Goal: Task Accomplishment & Management: Manage account settings

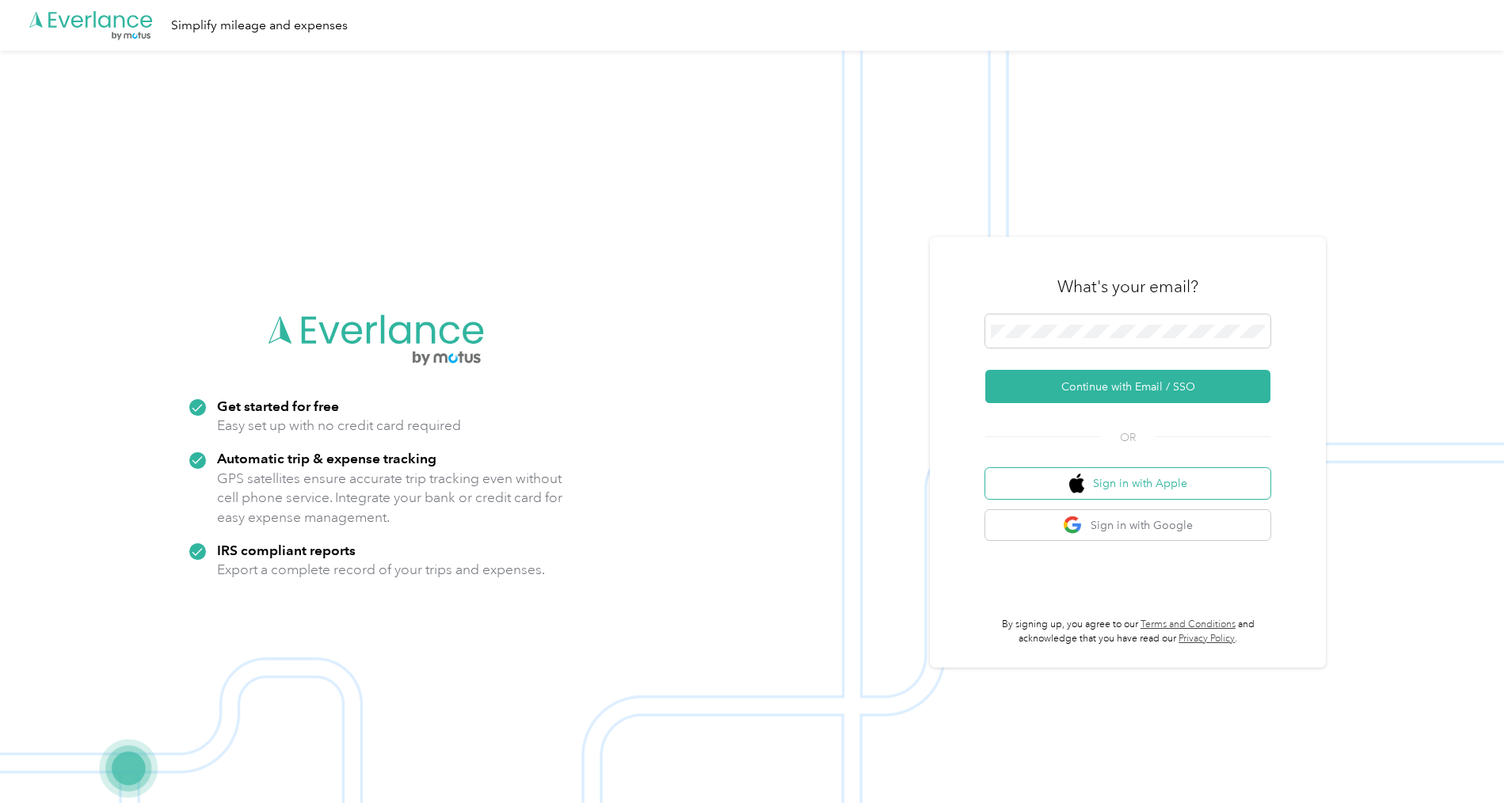
click at [1159, 487] on button "Sign in with Apple" at bounding box center [1127, 483] width 285 height 31
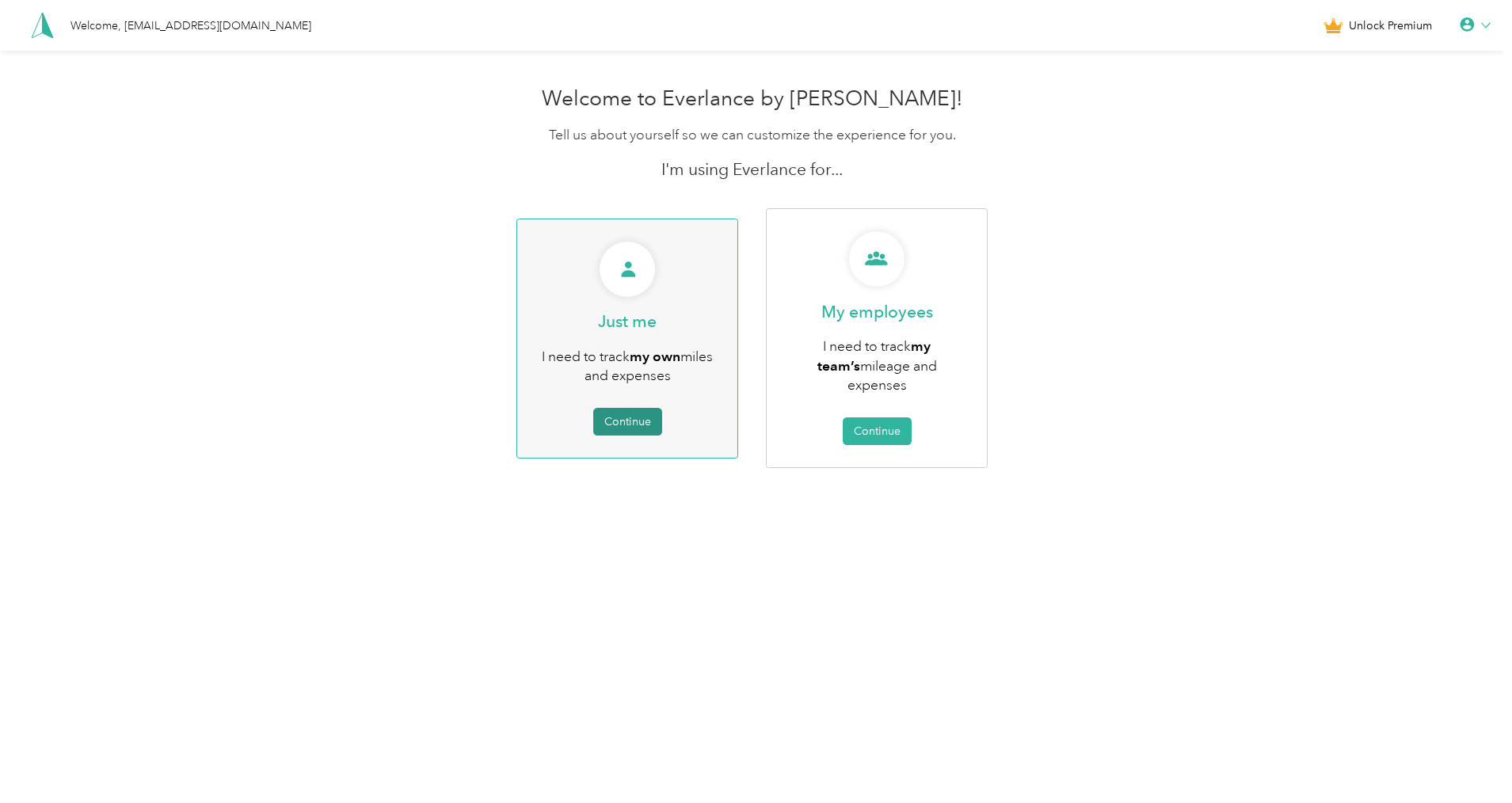
click at [635, 415] on button "Continue" at bounding box center [628, 421] width 69 height 27
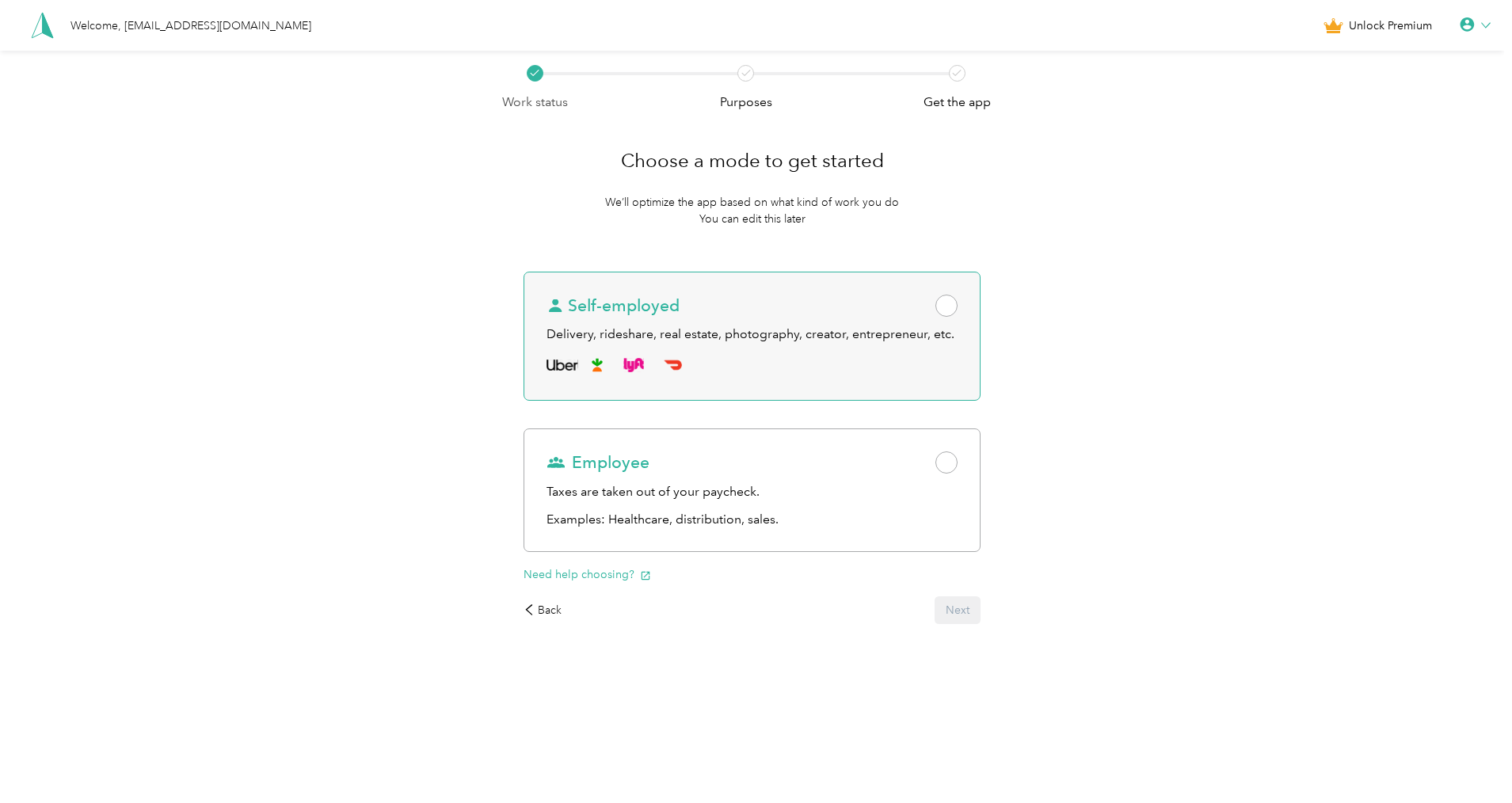
click at [953, 307] on span at bounding box center [946, 305] width 22 height 22
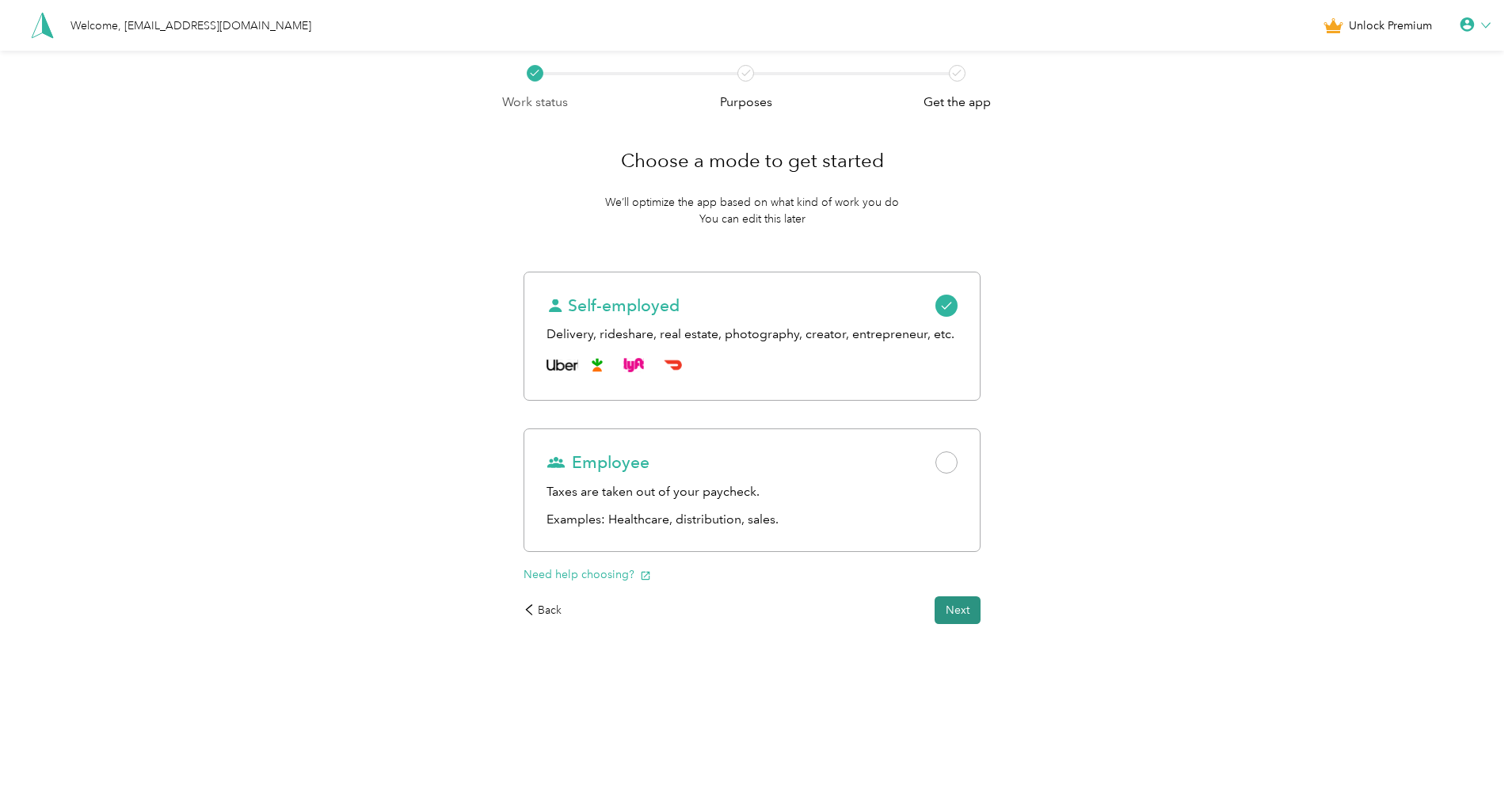
click at [968, 613] on button "Next" at bounding box center [957, 609] width 46 height 27
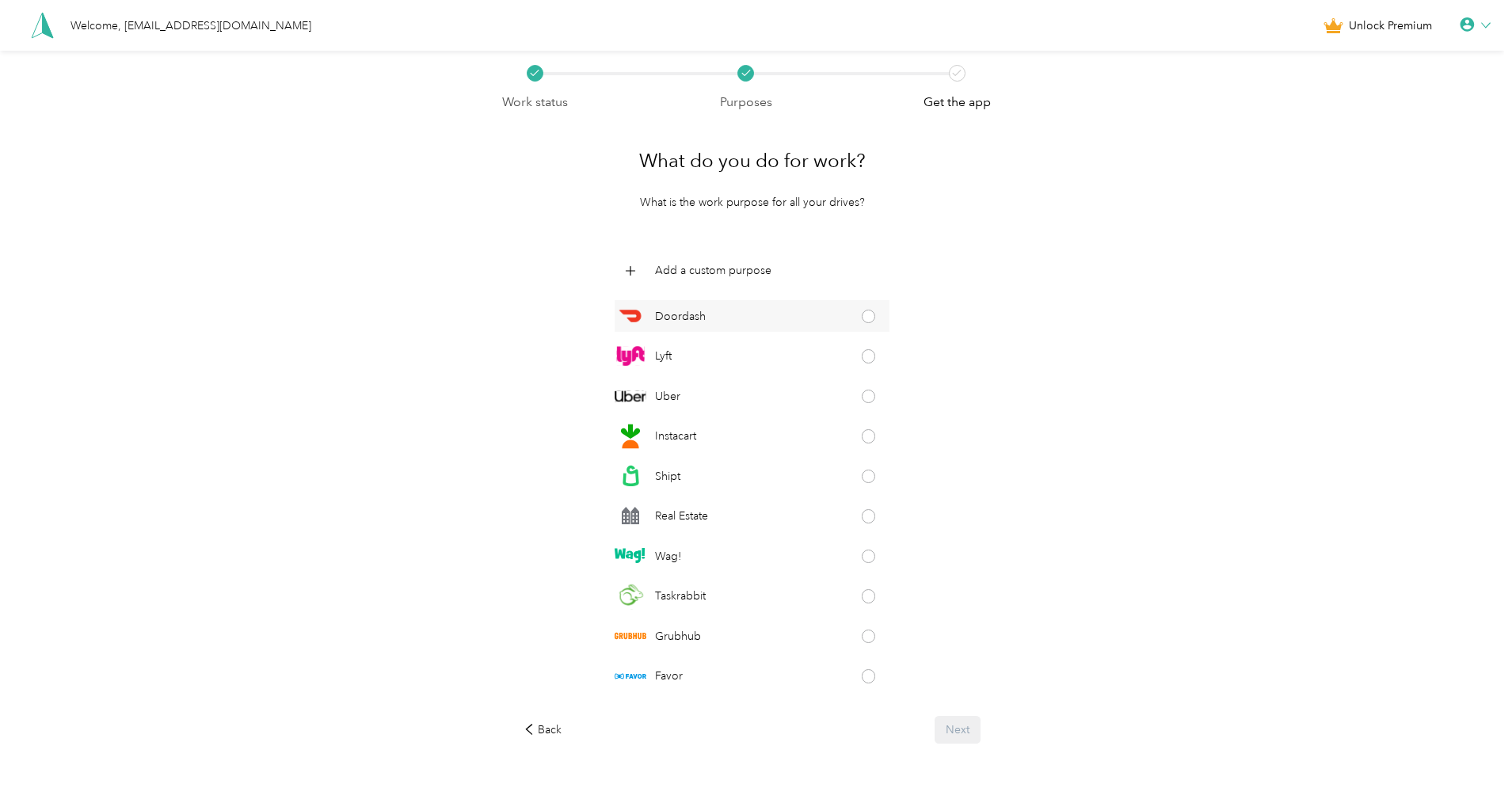
click at [862, 319] on span at bounding box center [869, 317] width 14 height 14
click at [864, 396] on span at bounding box center [869, 397] width 14 height 14
click at [973, 734] on button "Next" at bounding box center [957, 729] width 46 height 27
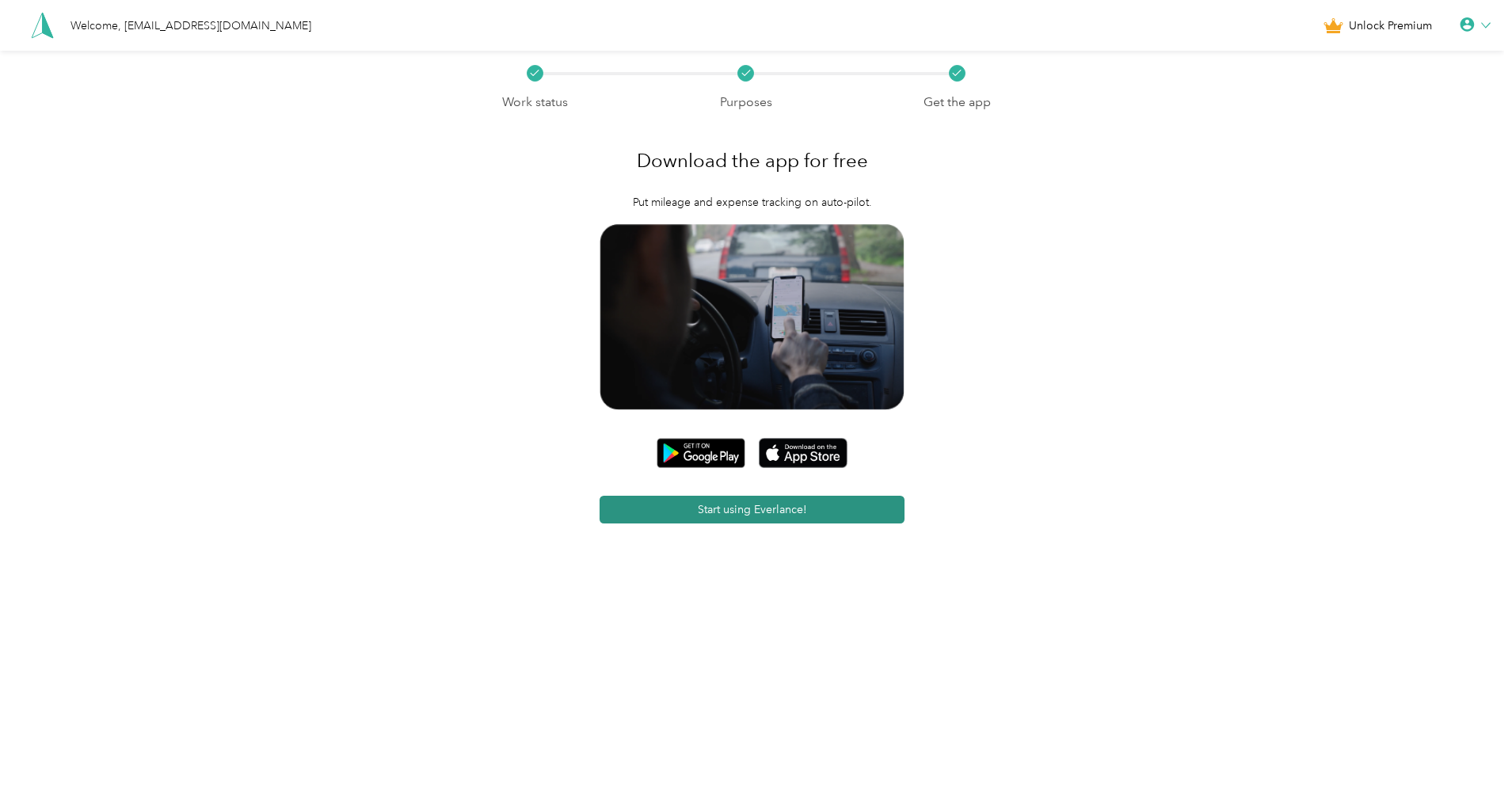
click at [763, 510] on button "Start using Everlance!" at bounding box center [751, 509] width 305 height 27
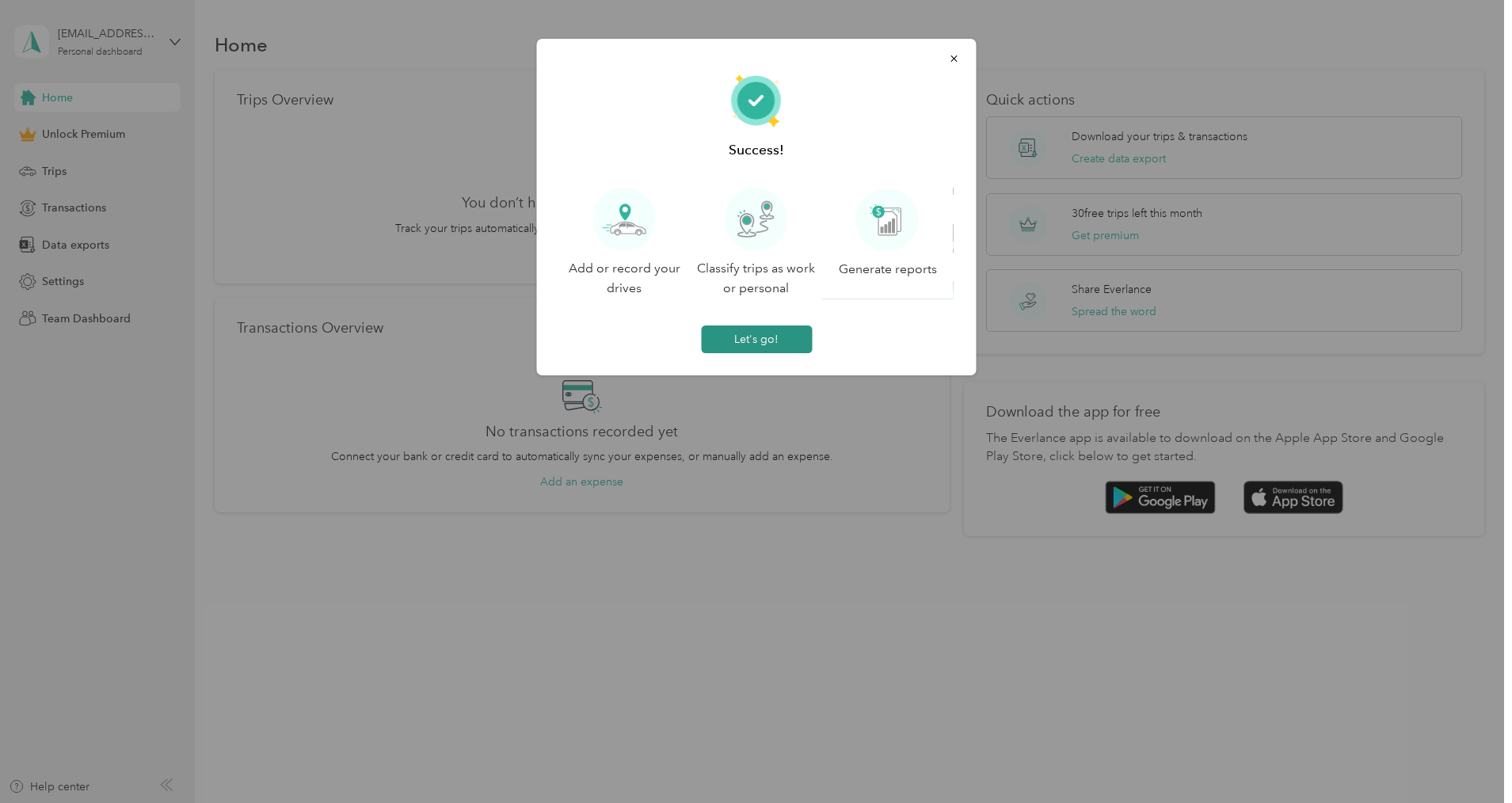
click at [772, 344] on button "Let's go!" at bounding box center [756, 339] width 111 height 27
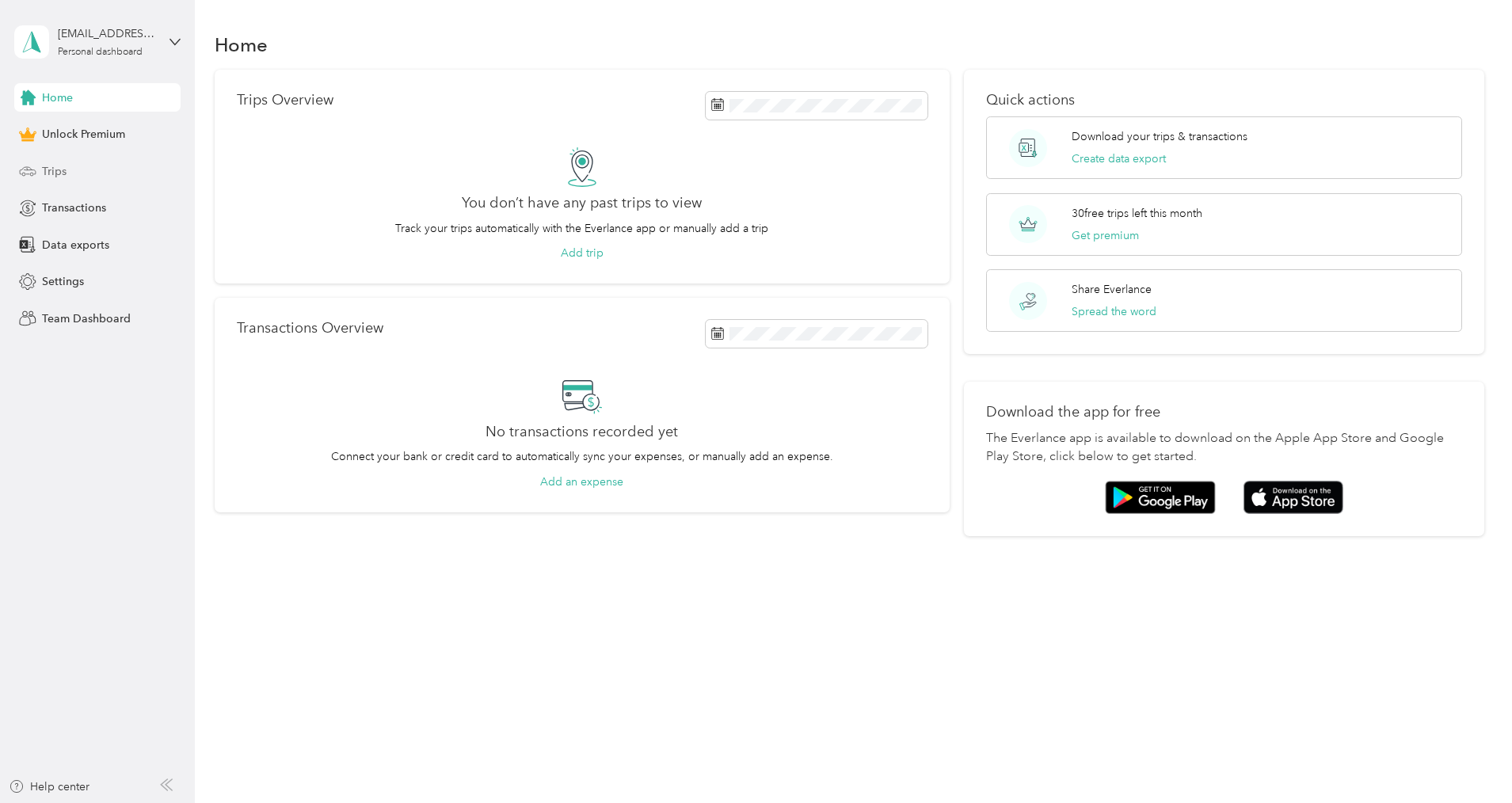
click at [57, 170] on span "Trips" at bounding box center [54, 171] width 25 height 17
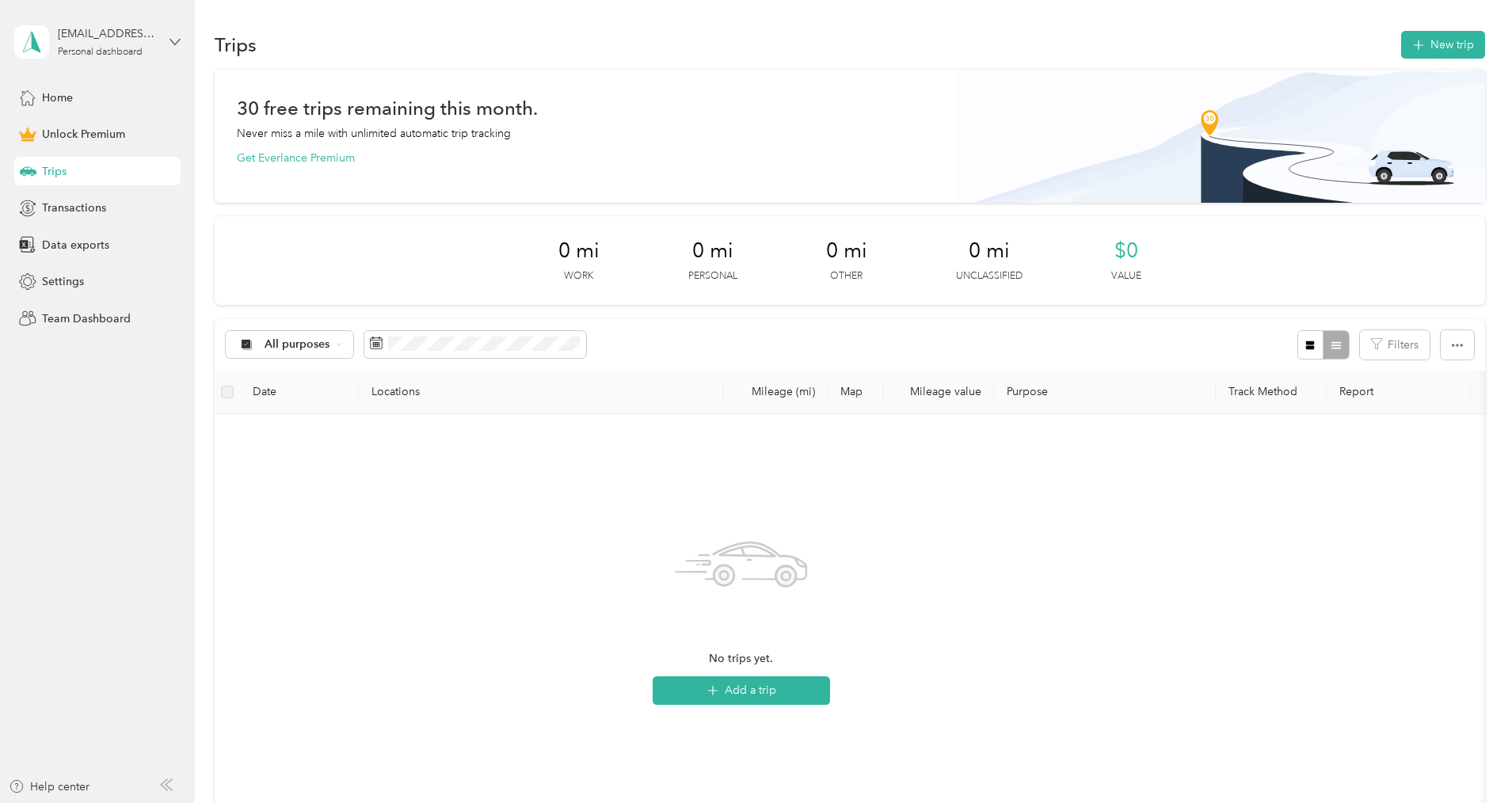
click at [176, 43] on icon at bounding box center [175, 42] width 9 height 6
click at [59, 132] on div "Log out" at bounding box center [180, 130] width 311 height 27
